Goal: Task Accomplishment & Management: Complete application form

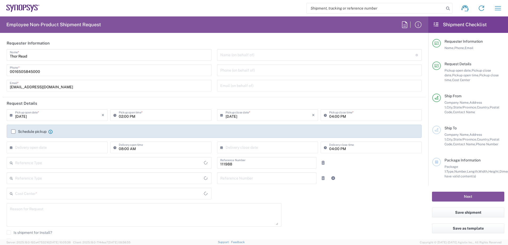
type input "Delivered at Place"
type input "Department"
type input "US01, Legal, Shared Support 111988"
type input "[GEOGRAPHIC_DATA]"
type input "[US_STATE]"
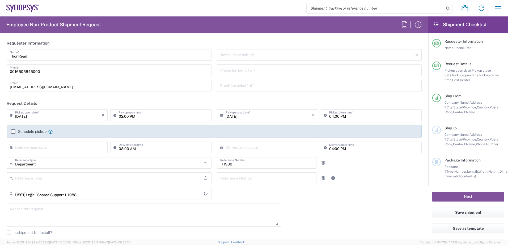
type input "[GEOGRAPHIC_DATA]"
type input "Headquarters USSV"
click at [75, 150] on input "text" at bounding box center [58, 147] width 86 height 9
click at [45, 188] on span "15" at bounding box center [43, 188] width 8 height 7
type input "[DATE]"
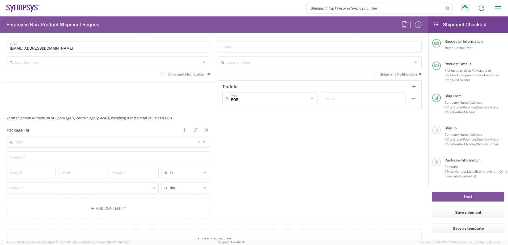
scroll to position [425, 0]
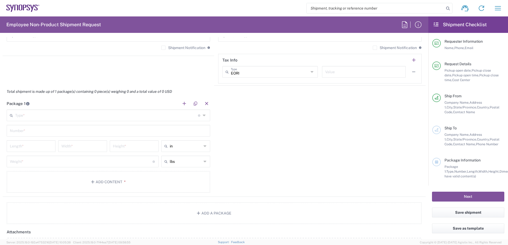
click at [69, 117] on input "text" at bounding box center [106, 115] width 183 height 9
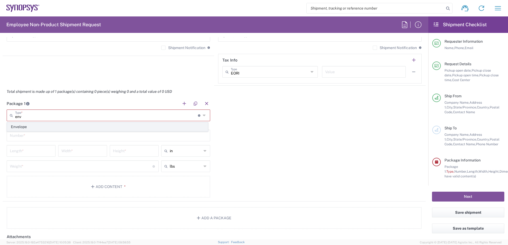
click at [69, 130] on span "Envelope" at bounding box center [107, 127] width 201 height 8
type input "Envelope"
type input "1"
type input "9.5"
type input "12.5"
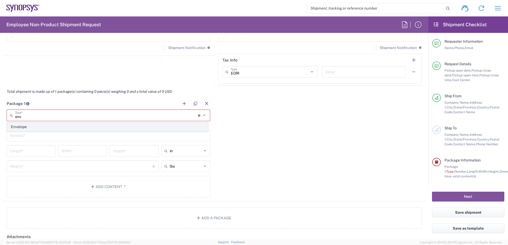
type input "0.25"
type input "1"
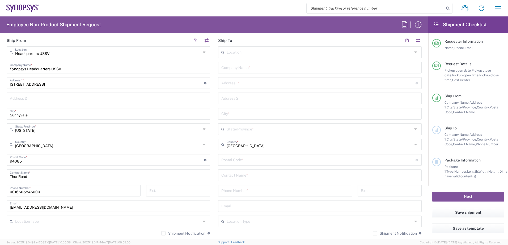
scroll to position [213, 0]
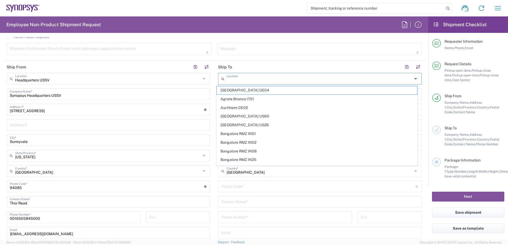
click at [271, 80] on input "text" at bounding box center [320, 78] width 186 height 9
click at [210, 89] on main "Headquarters USSV Location Headquarters [GEOGRAPHIC_DATA] Agrate Brianza IT01 […" at bounding box center [108, 169] width 211 height 193
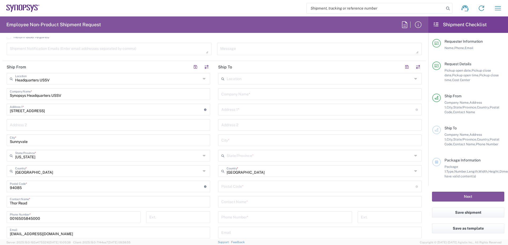
click at [236, 95] on input "text" at bounding box center [319, 93] width 197 height 9
type input "Tenstorrent Inc."
click at [292, 106] on input "text" at bounding box center [318, 109] width 194 height 9
type input "5 Embla St"
click at [266, 142] on input "text" at bounding box center [319, 139] width 197 height 9
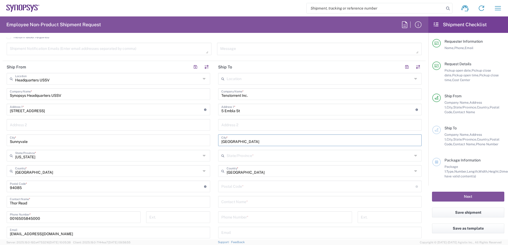
type input "[GEOGRAPHIC_DATA]"
click at [264, 156] on input "text" at bounding box center [320, 155] width 186 height 9
type input "ON"
click at [276, 143] on input "[GEOGRAPHIC_DATA]" at bounding box center [319, 139] width 197 height 9
click at [261, 155] on input "text" at bounding box center [320, 155] width 186 height 9
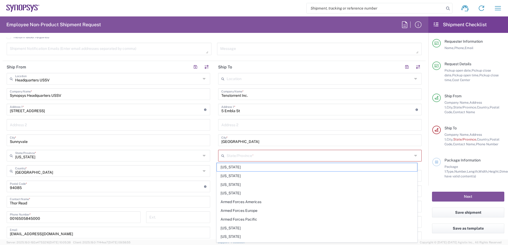
click at [214, 164] on main "Location [GEOGRAPHIC_DATA] DE04 Agrate Brianza IT01 [GEOGRAPHIC_DATA] DE02 [GEO…" at bounding box center [319, 187] width 211 height 228
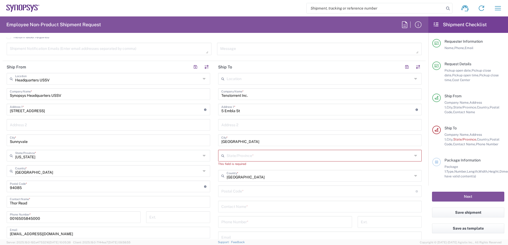
click at [414, 175] on icon at bounding box center [416, 176] width 4 height 9
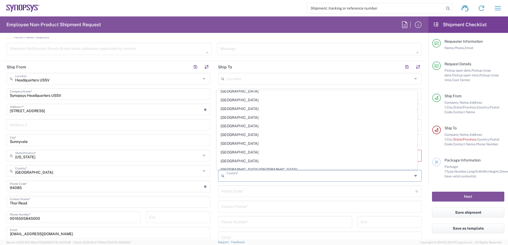
scroll to position [292, 0]
click at [235, 154] on span "[GEOGRAPHIC_DATA]" at bounding box center [317, 151] width 201 height 8
type input "[GEOGRAPHIC_DATA]"
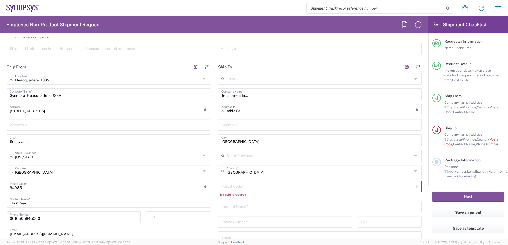
click at [245, 155] on input "text" at bounding box center [320, 155] width 186 height 9
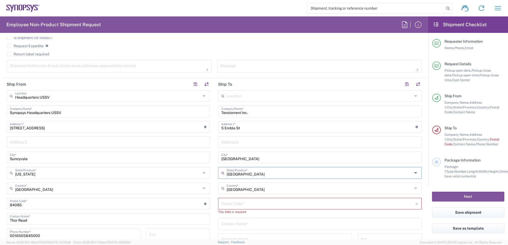
scroll to position [186, 0]
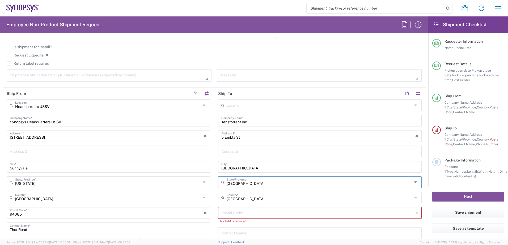
type input "[GEOGRAPHIC_DATA]"
click at [250, 211] on input "undefined" at bounding box center [318, 212] width 194 height 9
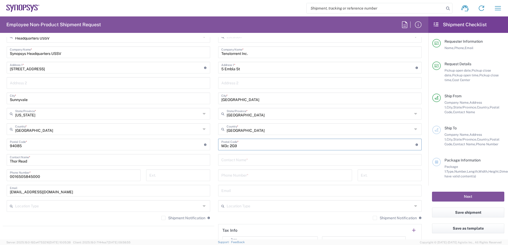
scroll to position [292, 0]
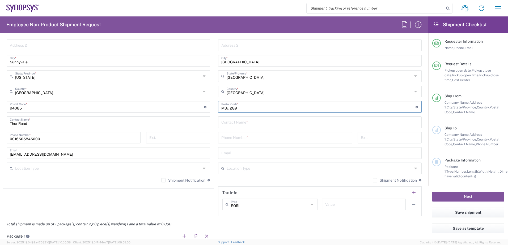
type input "M3c 2G9"
click at [263, 138] on input "tel" at bounding box center [285, 137] width 128 height 9
type input "-"
type input "[PHONE_NUMBER]"
click at [272, 186] on div "Shipment Notification If checked, a shipment notification email will be sent to…" at bounding box center [319, 182] width 203 height 9
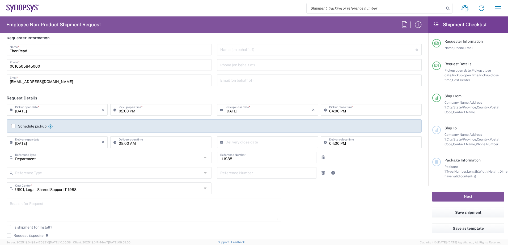
scroll to position [0, 0]
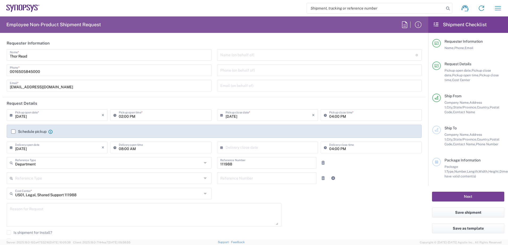
click at [472, 194] on button "Next" at bounding box center [468, 197] width 72 height 10
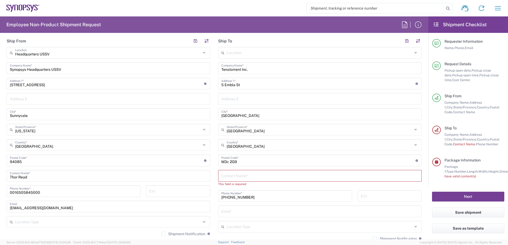
scroll to position [239, 0]
click at [279, 177] on input "text" at bounding box center [319, 175] width 197 height 9
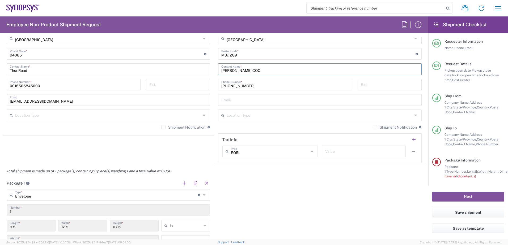
scroll to position [398, 0]
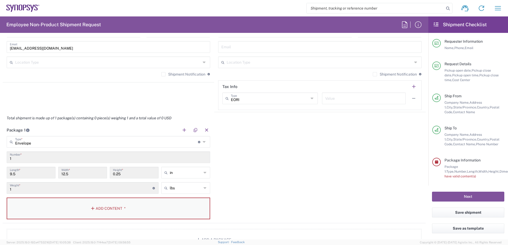
type input "[PERSON_NAME] COO"
click at [129, 203] on button "Add Content *" at bounding box center [108, 209] width 203 height 22
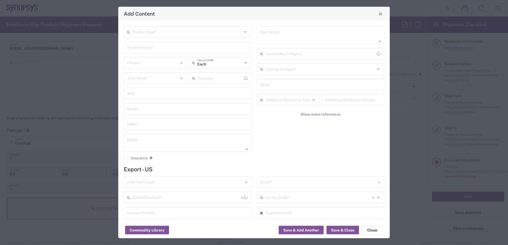
type input "US Dollar"
click at [347, 230] on button "Save & Close" at bounding box center [342, 230] width 32 height 9
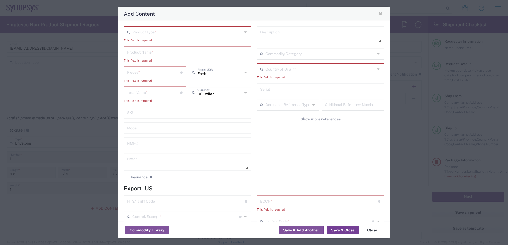
click at [343, 229] on button "Save & Close" at bounding box center [342, 230] width 32 height 9
click at [375, 229] on button "Close" at bounding box center [372, 230] width 21 height 9
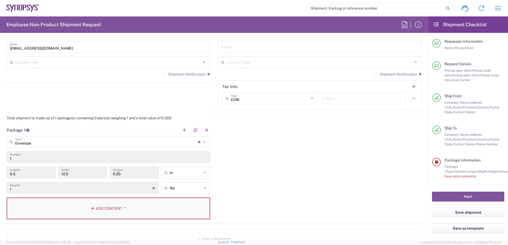
click at [133, 214] on button "Add Content *" at bounding box center [108, 209] width 203 height 22
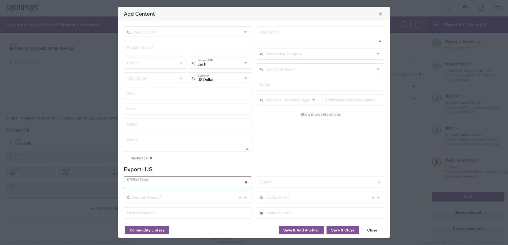
click at [169, 182] on input "text" at bounding box center [186, 181] width 118 height 9
click at [369, 231] on button "Close" at bounding box center [372, 230] width 21 height 9
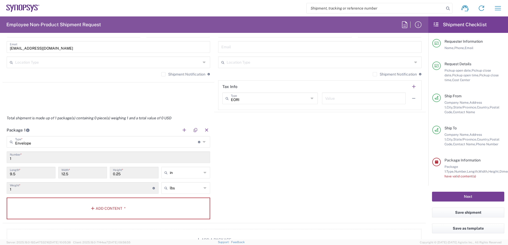
click at [477, 196] on button "Next" at bounding box center [468, 197] width 72 height 10
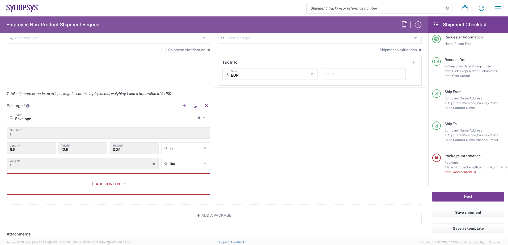
scroll to position [452, 0]
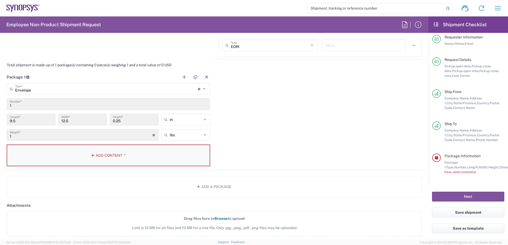
click at [101, 156] on button "Add Content *" at bounding box center [108, 156] width 203 height 22
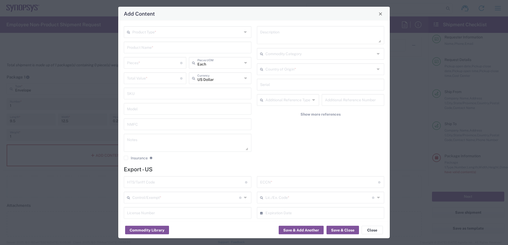
click at [123, 158] on div "Product Type * Product Name * Pieces * Number of pieces inside all the packages…" at bounding box center [187, 95] width 133 height 138
click at [194, 82] on icon at bounding box center [194, 78] width 5 height 9
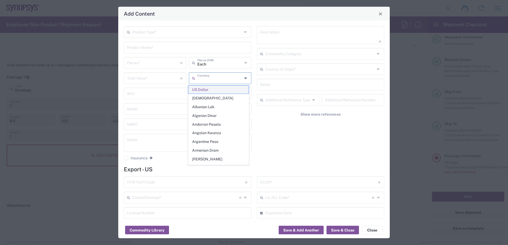
click at [224, 91] on span "US Dollar" at bounding box center [218, 90] width 60 height 8
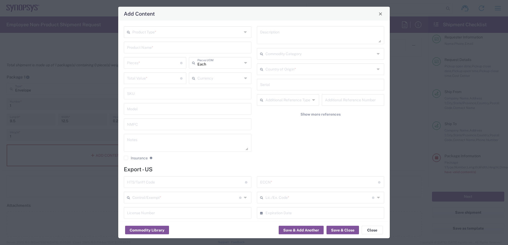
click at [245, 64] on icon at bounding box center [246, 63] width 4 height 9
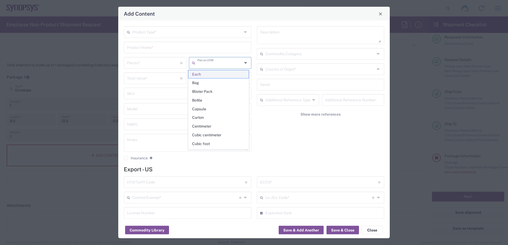
click at [227, 72] on span "Each" at bounding box center [218, 74] width 60 height 8
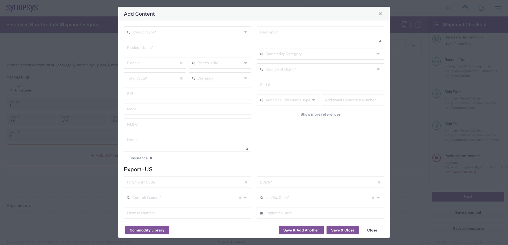
click at [373, 230] on button "Close" at bounding box center [372, 230] width 21 height 9
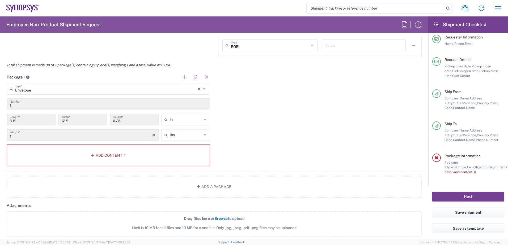
click at [465, 197] on button "Next" at bounding box center [468, 197] width 72 height 10
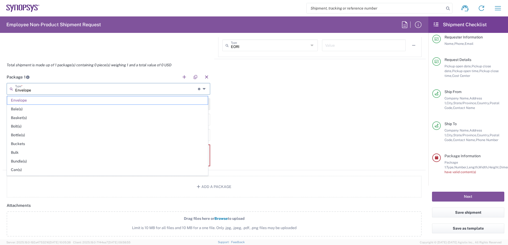
type input "Envelope"
click at [57, 87] on input "Envelope" at bounding box center [106, 88] width 183 height 9
click at [272, 111] on div "Package 1 Envelope Type * Material used to package goods Envelope Bale(s) Baske…" at bounding box center [214, 120] width 423 height 99
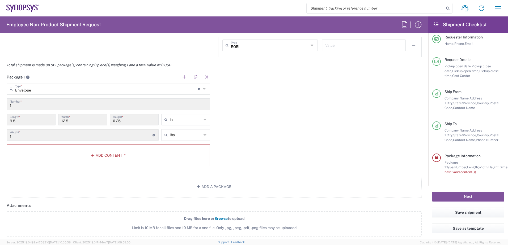
click at [42, 103] on input "1" at bounding box center [108, 103] width 197 height 9
click at [205, 135] on icon at bounding box center [204, 135] width 3 height 9
click at [173, 147] on span "lbs" at bounding box center [183, 147] width 47 height 8
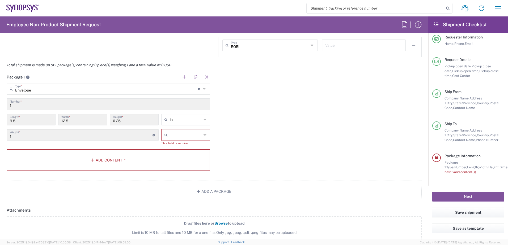
click at [204, 135] on icon at bounding box center [204, 135] width 3 height 9
click at [184, 153] on span "lbs" at bounding box center [183, 155] width 47 height 8
type input "lbs"
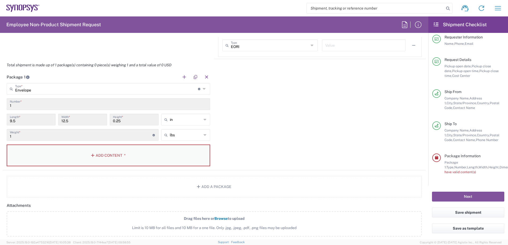
click at [60, 150] on button "Add Content *" at bounding box center [108, 156] width 203 height 22
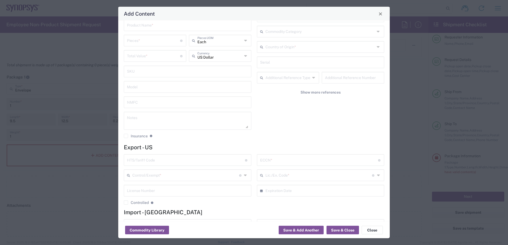
scroll to position [0, 0]
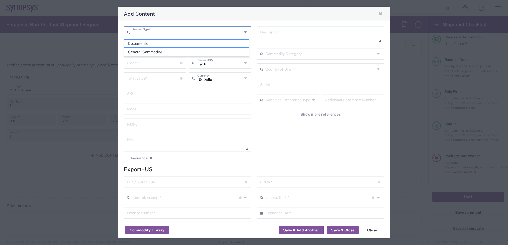
click at [201, 36] on input "text" at bounding box center [187, 31] width 110 height 9
click at [219, 46] on span "Documents" at bounding box center [186, 44] width 124 height 8
type input "Documents"
type input "1"
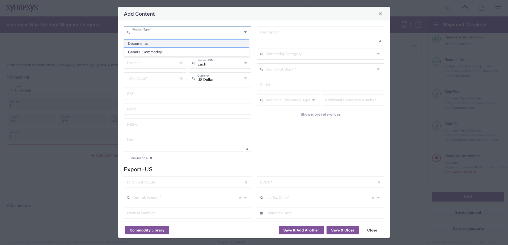
type input "1"
type textarea "Documents"
type input "[GEOGRAPHIC_DATA]"
type input "0000.00.0000"
type input "FTR Exemption"
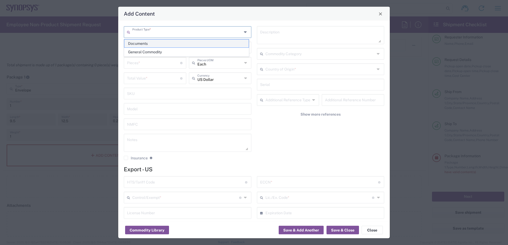
type input "0000"
type input "0000.00.0000"
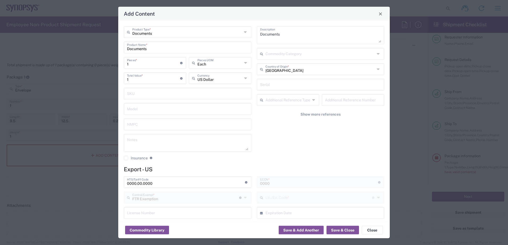
type input "30.36"
click at [378, 231] on button "Close" at bounding box center [372, 230] width 21 height 9
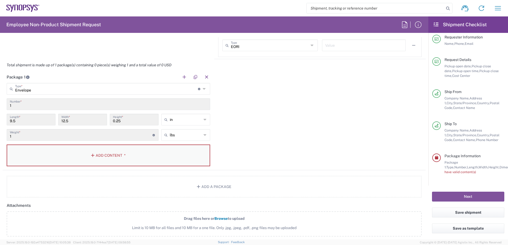
click at [117, 157] on button "Add Content *" at bounding box center [108, 156] width 203 height 22
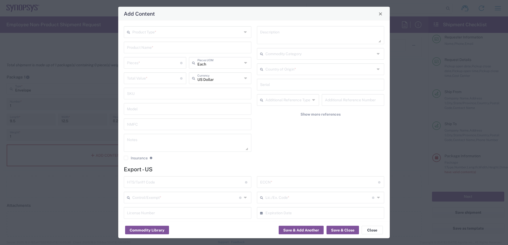
click at [244, 32] on icon at bounding box center [246, 32] width 4 height 9
click at [205, 42] on span "Documents" at bounding box center [186, 44] width 124 height 8
type input "Documents"
type input "1"
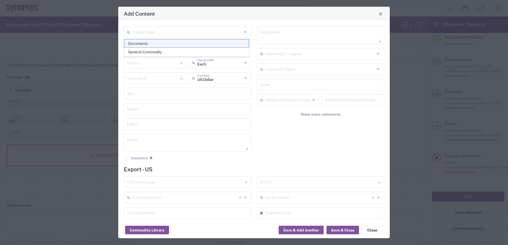
type input "1"
type textarea "Documents"
type input "[GEOGRAPHIC_DATA]"
type input "0000.00.0000"
type input "FTR Exemption"
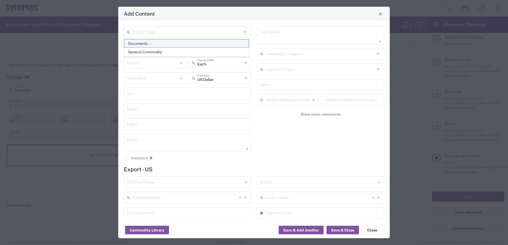
type input "0000"
type input "0000.00.0000"
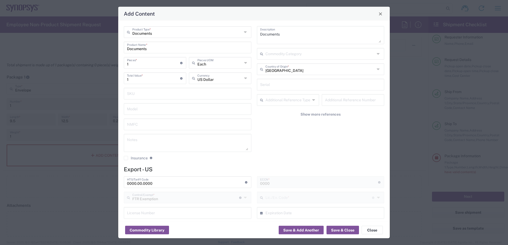
type input "30.36"
click at [343, 230] on button "Save & Close" at bounding box center [342, 230] width 32 height 9
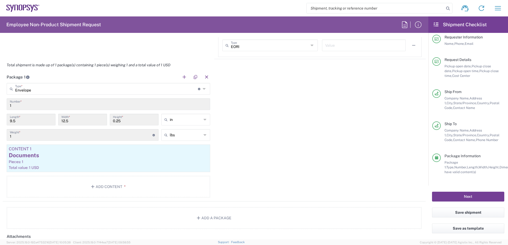
click at [480, 198] on button "Next" at bounding box center [468, 197] width 72 height 10
